Goal: Use online tool/utility: Utilize a website feature to perform a specific function

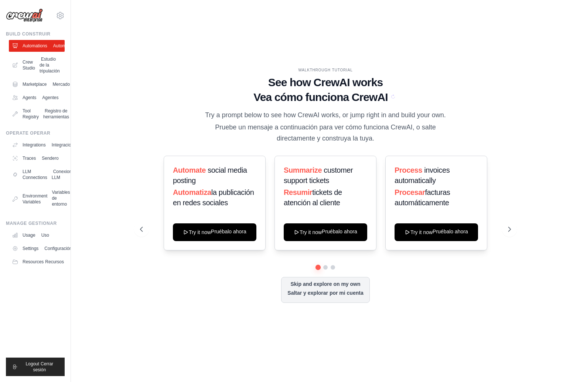
click at [377, 103] on sider-trans-text "Vea cómo funciona CrewAI" at bounding box center [321, 97] width 135 height 12
click at [391, 99] on icon at bounding box center [393, 96] width 4 height 4
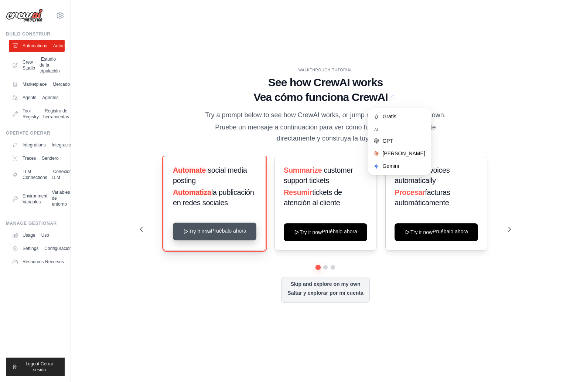
click at [223, 229] on button "Try it now Pruébalo ahora" at bounding box center [215, 232] width 84 height 18
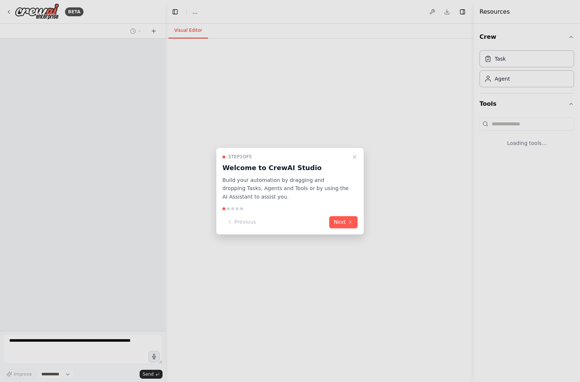
select select "****"
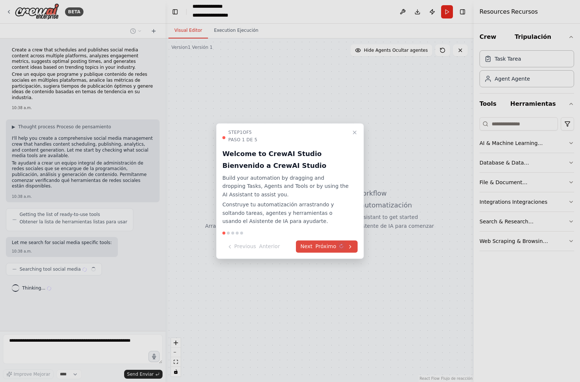
click at [340, 244] on icon at bounding box center [341, 246] width 4 height 4
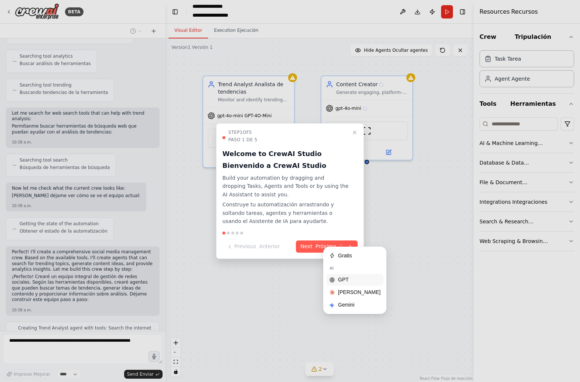
scroll to position [366, 0]
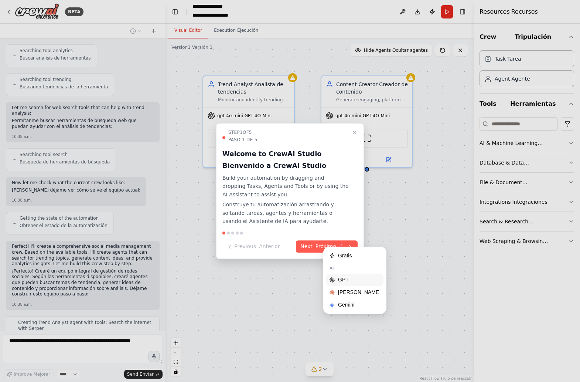
click at [344, 278] on div "GPT" at bounding box center [355, 279] width 52 height 7
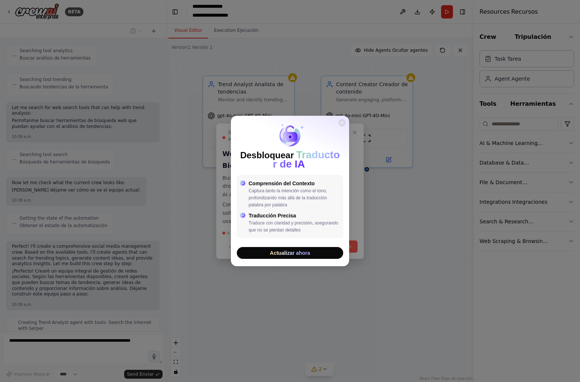
scroll to position [399, 0]
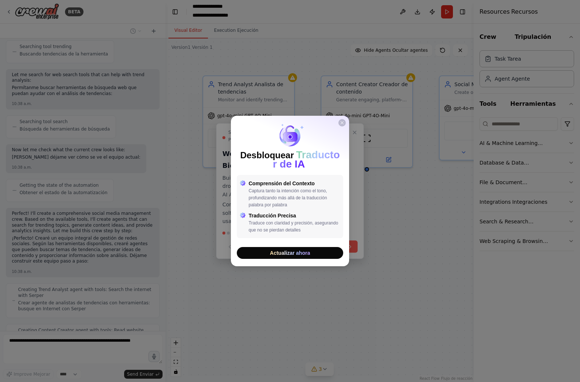
click at [343, 122] on icon "Close" at bounding box center [342, 122] width 4 height 4
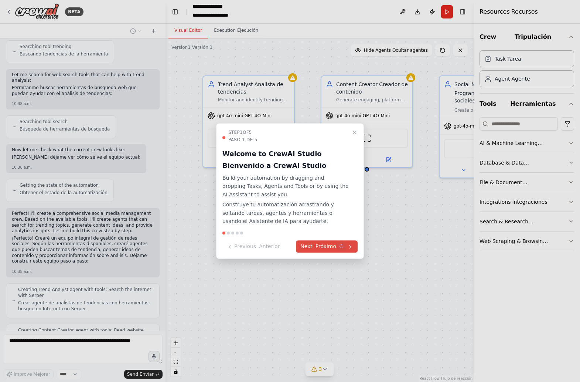
scroll to position [437, 0]
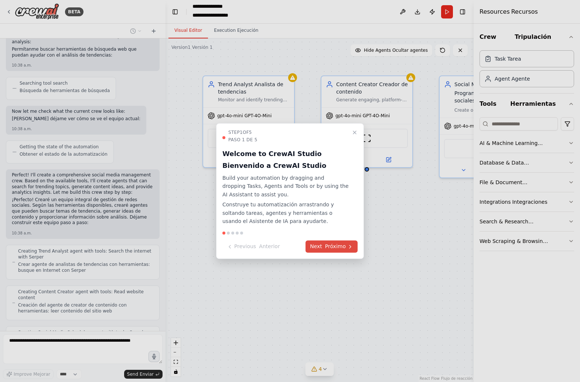
click at [349, 240] on button "Next Próximo" at bounding box center [332, 246] width 52 height 12
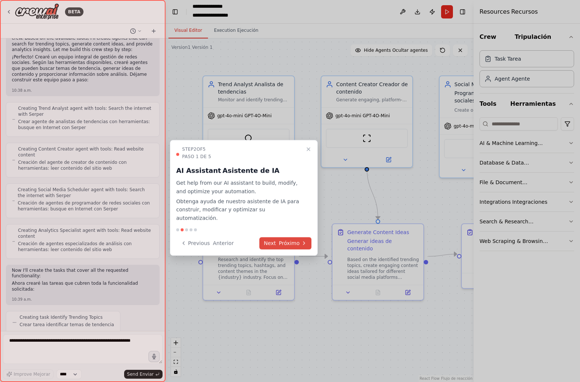
scroll to position [632, 0]
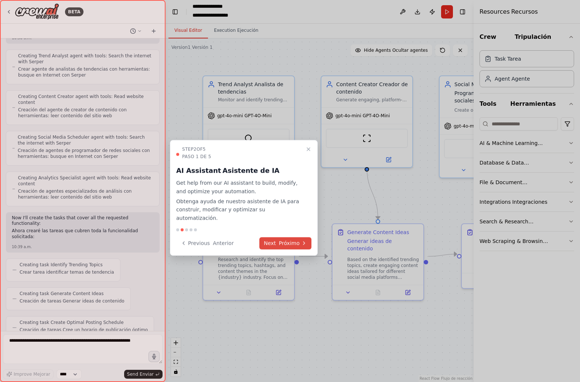
click at [304, 240] on icon at bounding box center [304, 243] width 6 height 6
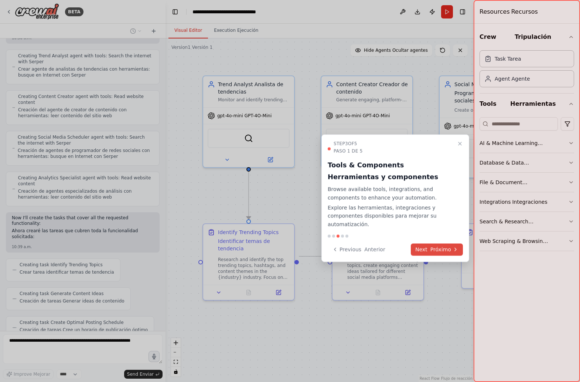
scroll to position [660, 0]
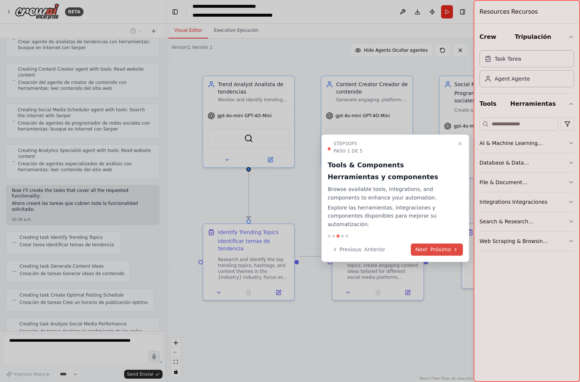
click at [458, 247] on icon at bounding box center [456, 250] width 6 height 6
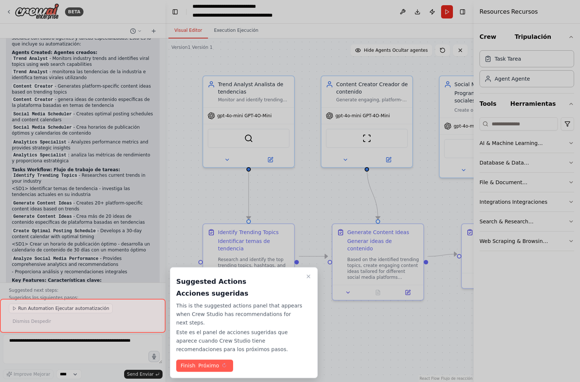
click at [216, 362] on sider-trans-text "Próximo" at bounding box center [208, 365] width 21 height 6
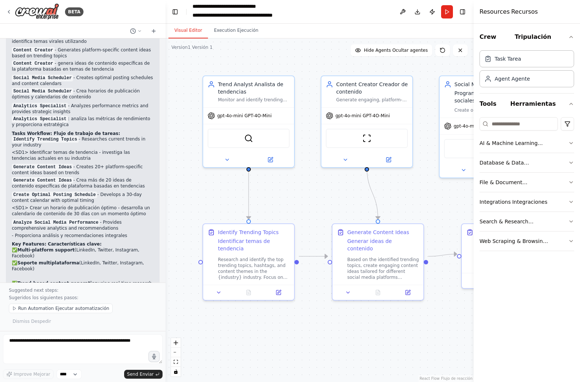
scroll to position [1155, 0]
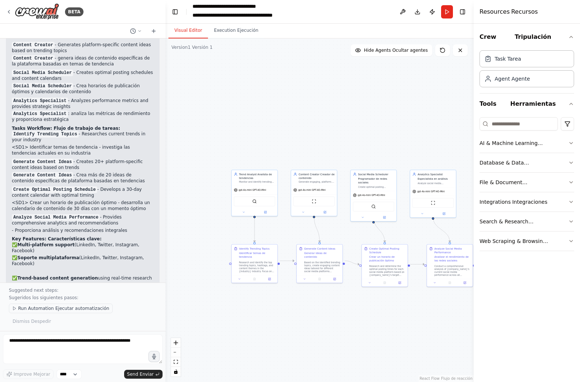
click at [43, 311] on span "Run Automation Ejecutar automatización" at bounding box center [63, 308] width 91 height 6
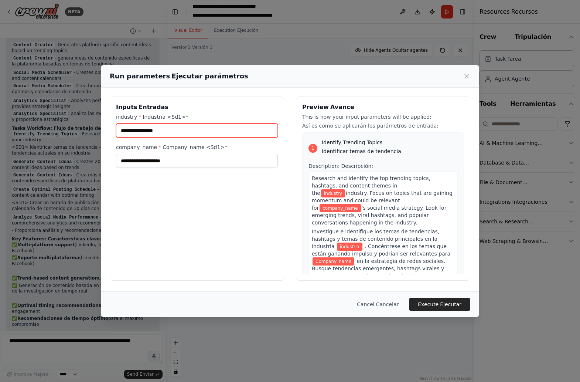
click at [185, 125] on input "industry * Industria <Sd1>*" at bounding box center [197, 130] width 162 height 14
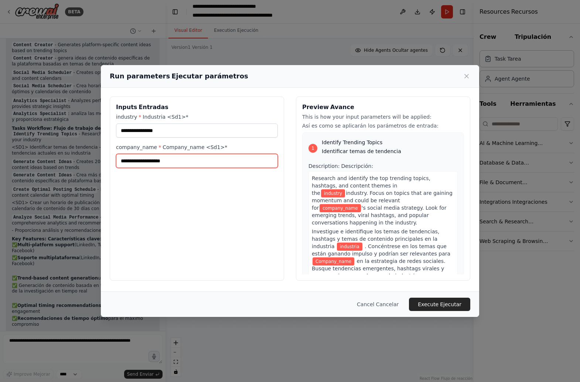
click at [177, 154] on input "company_name * Company_name <Sd1>*" at bounding box center [197, 161] width 162 height 14
type input "*******"
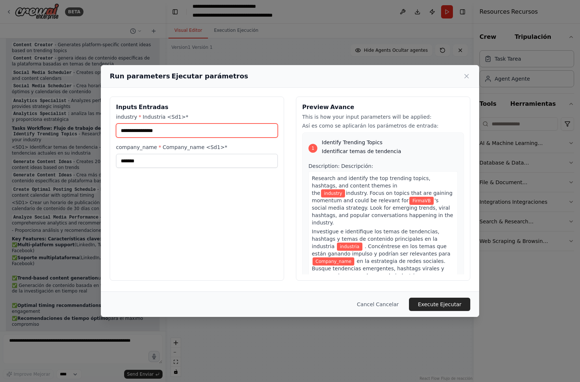
click at [164, 127] on input "industry * Industria <Sd1>*" at bounding box center [197, 130] width 162 height 14
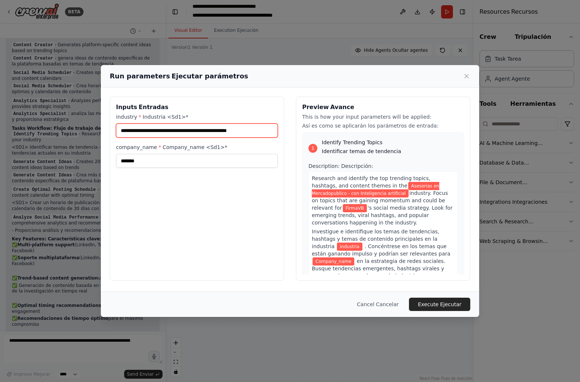
type input "**********"
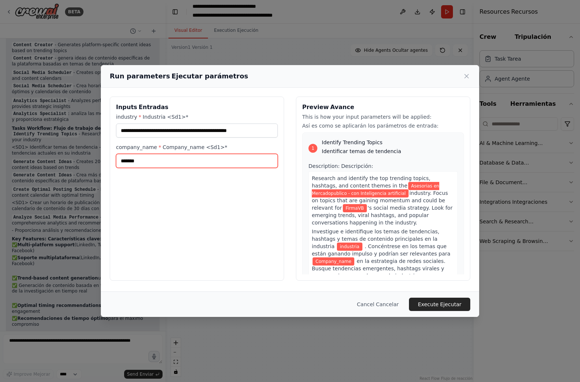
click at [152, 155] on input "*******" at bounding box center [197, 161] width 162 height 14
type input "*******"
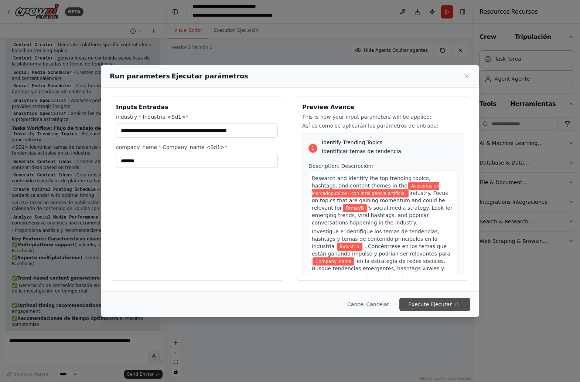
click at [433, 306] on sider-trans-text "Ejecutar" at bounding box center [441, 304] width 21 height 6
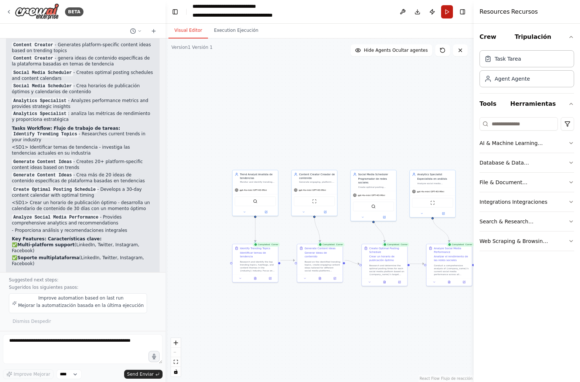
click at [449, 16] on button "Run" at bounding box center [447, 11] width 12 height 13
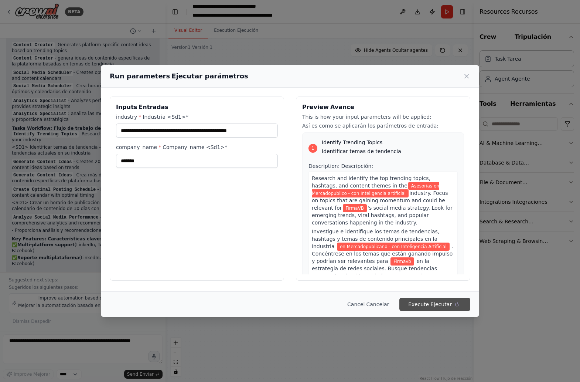
click at [436, 307] on sider-trans-text "Ejecutar" at bounding box center [441, 304] width 21 height 6
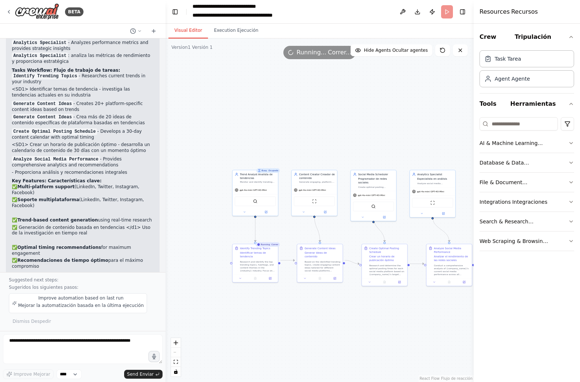
scroll to position [1218, 0]
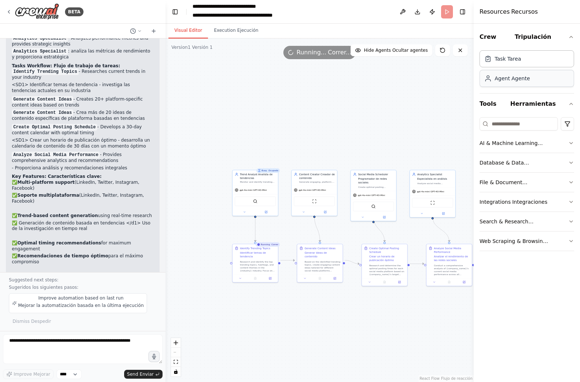
click at [531, 78] on div "Agent Agente" at bounding box center [527, 78] width 95 height 17
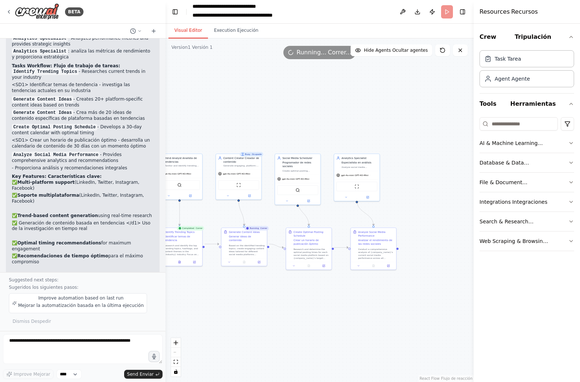
drag, startPoint x: 417, startPoint y: 98, endPoint x: 342, endPoint y: 81, distance: 77.2
click at [342, 81] on div ".deletable-edge-delete-btn { width: 20px; height: 20px; border: 0px solid #ffff…" at bounding box center [320, 209] width 308 height 343
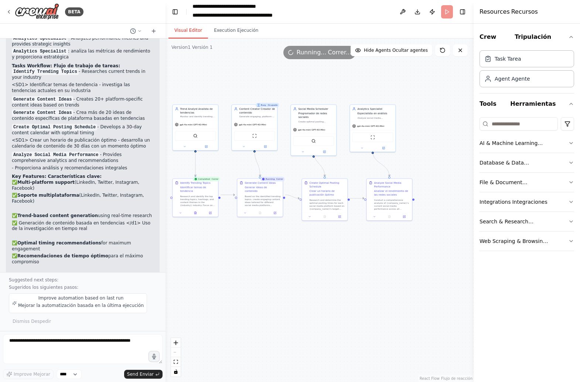
drag, startPoint x: 412, startPoint y: 205, endPoint x: 428, endPoint y: 156, distance: 51.2
click at [428, 156] on div ".deletable-edge-delete-btn { width: 20px; height: 20px; border: 0px solid #ffff…" at bounding box center [320, 209] width 308 height 343
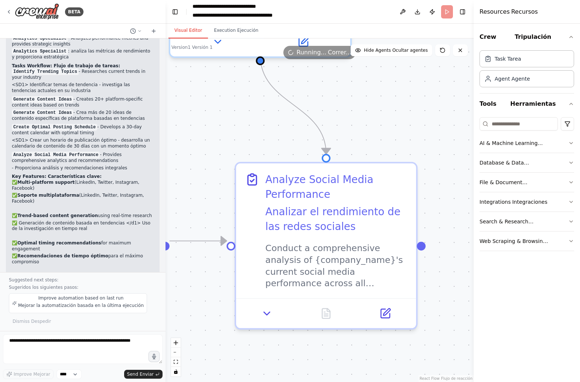
drag, startPoint x: 336, startPoint y: 182, endPoint x: 409, endPoint y: 133, distance: 88.2
click at [409, 133] on div ".deletable-edge-delete-btn { width: 20px; height: 20px; border: 0px solid #ffff…" at bounding box center [320, 209] width 308 height 343
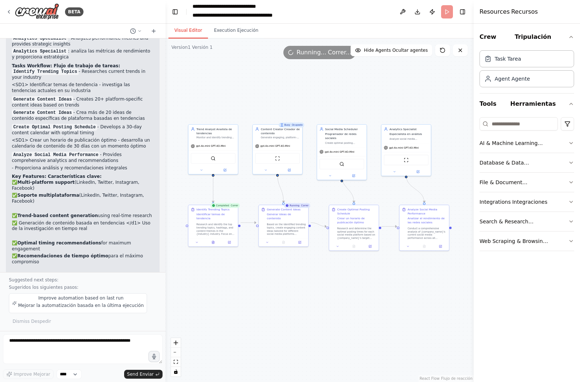
drag, startPoint x: 407, startPoint y: 130, endPoint x: 439, endPoint y: 185, distance: 63.5
click at [439, 185] on div ".deletable-edge-delete-btn { width: 20px; height: 20px; border: 0px solid #ffff…" at bounding box center [320, 209] width 308 height 343
